Goal: Find specific page/section: Find specific page/section

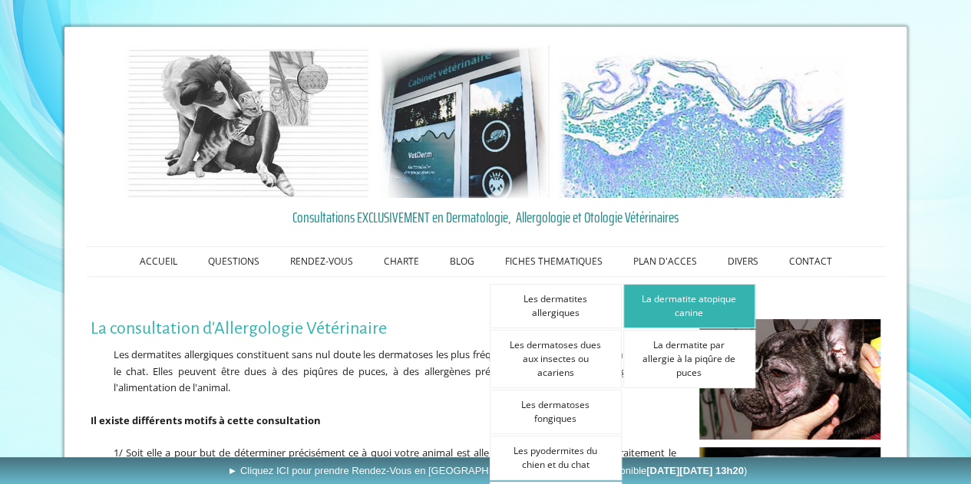
click at [697, 302] on link "La dermatite atopique canine" at bounding box center [689, 306] width 132 height 45
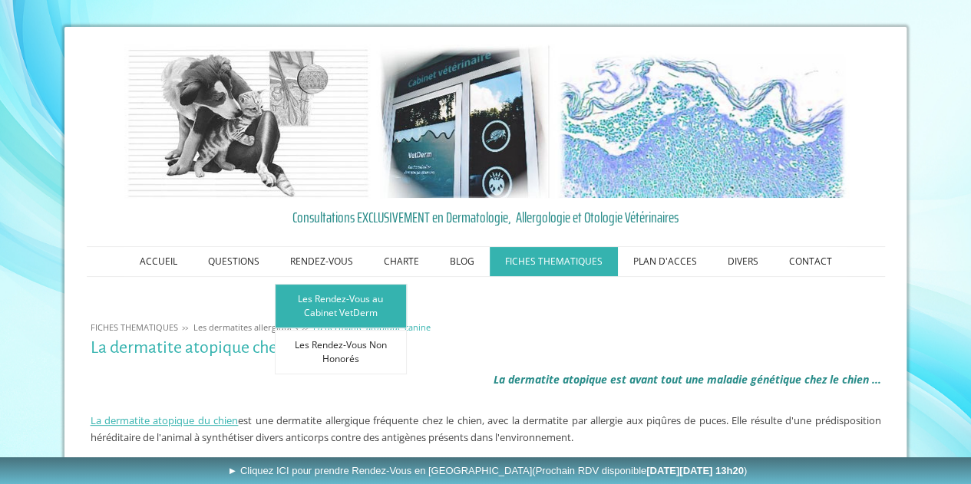
click at [312, 311] on link "Les Rendez-Vous au Cabinet VetDerm" at bounding box center [341, 306] width 132 height 45
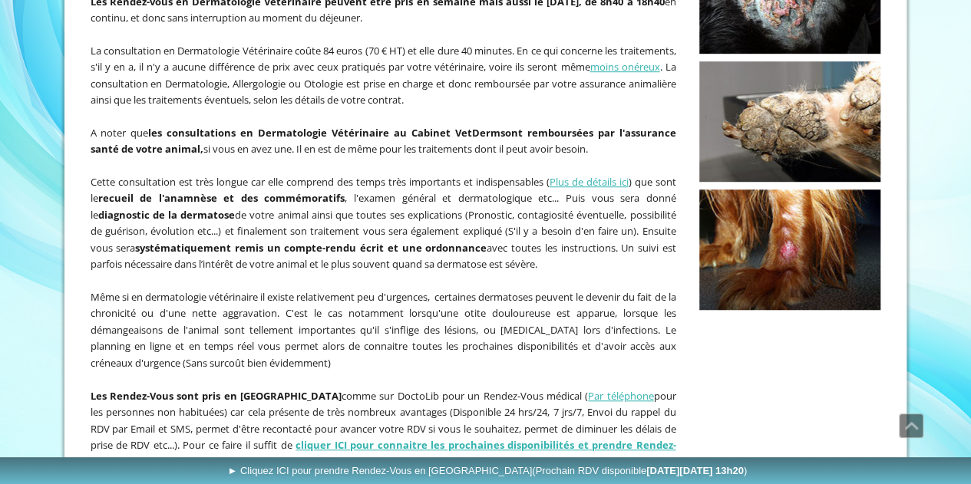
scroll to position [575, 0]
